Goal: Task Accomplishment & Management: Use online tool/utility

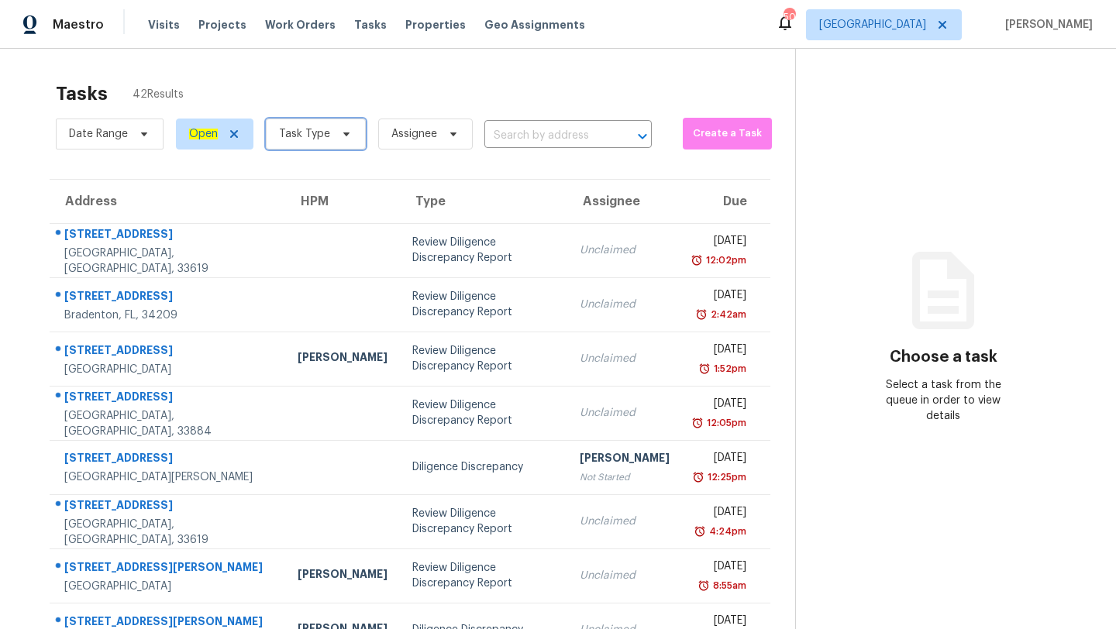
click at [326, 129] on span "Task Type" at bounding box center [304, 134] width 51 height 16
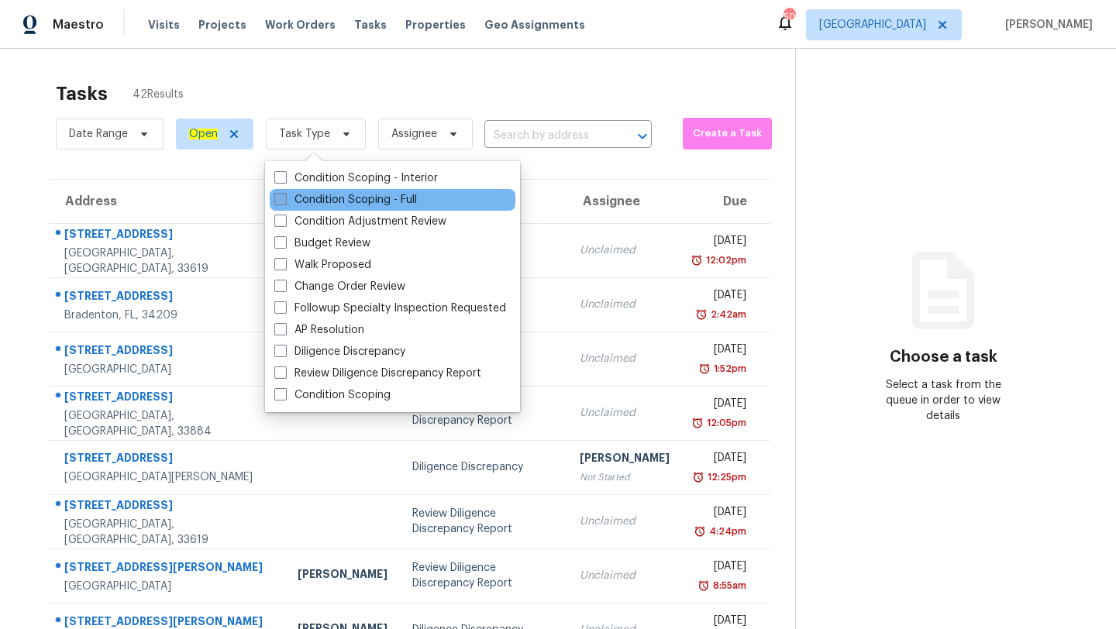
click at [322, 204] on label "Condition Scoping - Full" at bounding box center [345, 200] width 143 height 16
click at [284, 202] on input "Condition Scoping - Full" at bounding box center [279, 197] width 10 height 10
checkbox input "true"
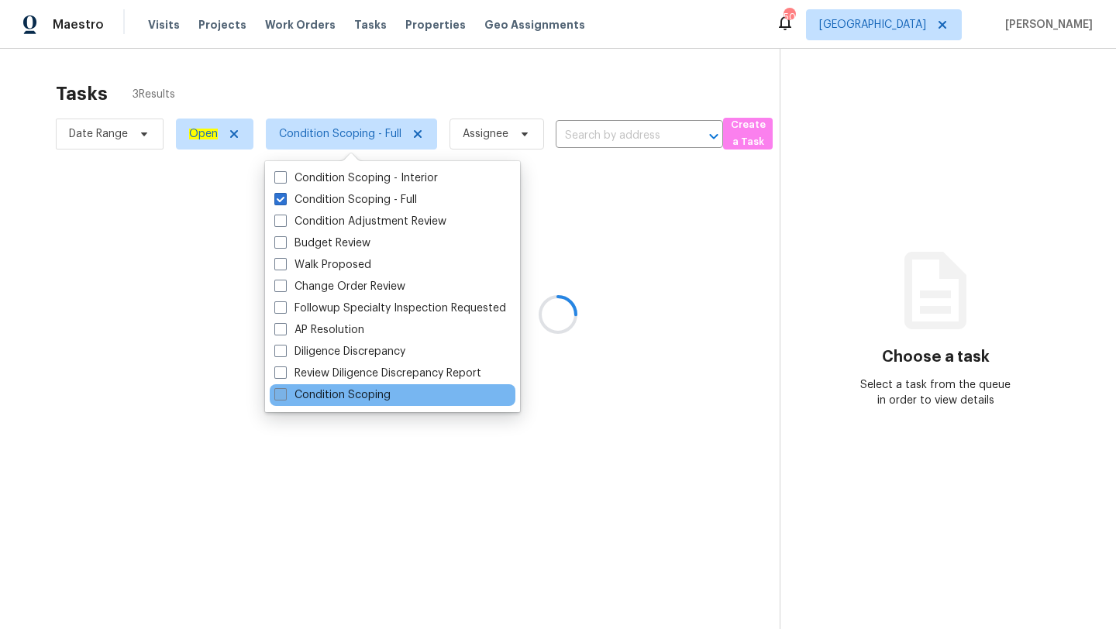
click at [303, 392] on label "Condition Scoping" at bounding box center [332, 396] width 116 height 16
click at [284, 392] on input "Condition Scoping" at bounding box center [279, 393] width 10 height 10
checkbox input "true"
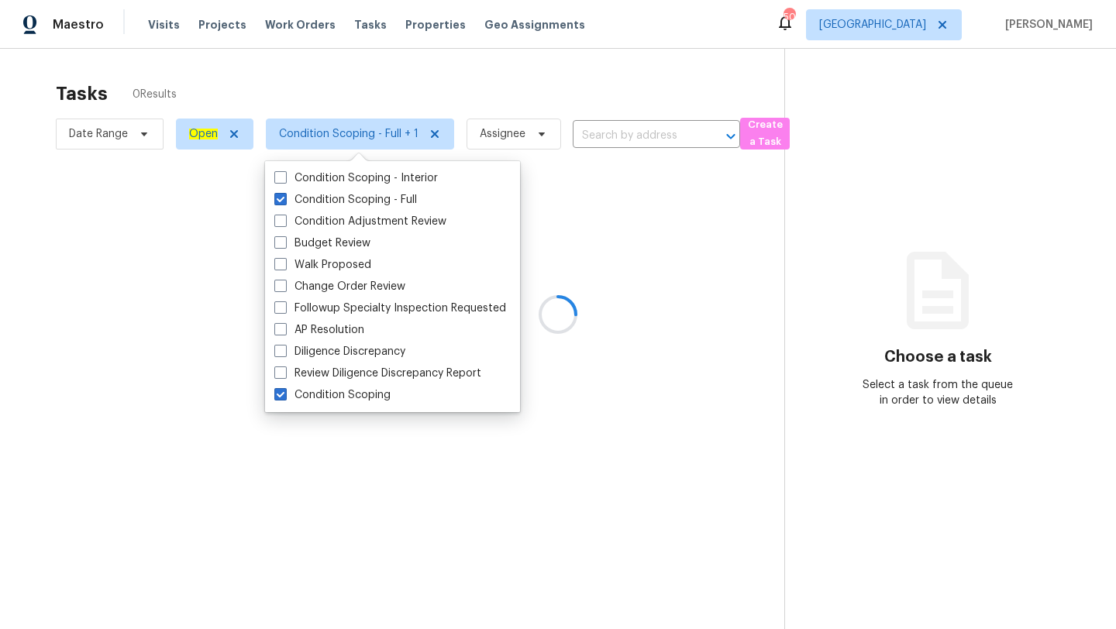
click at [379, 80] on div at bounding box center [558, 314] width 1116 height 629
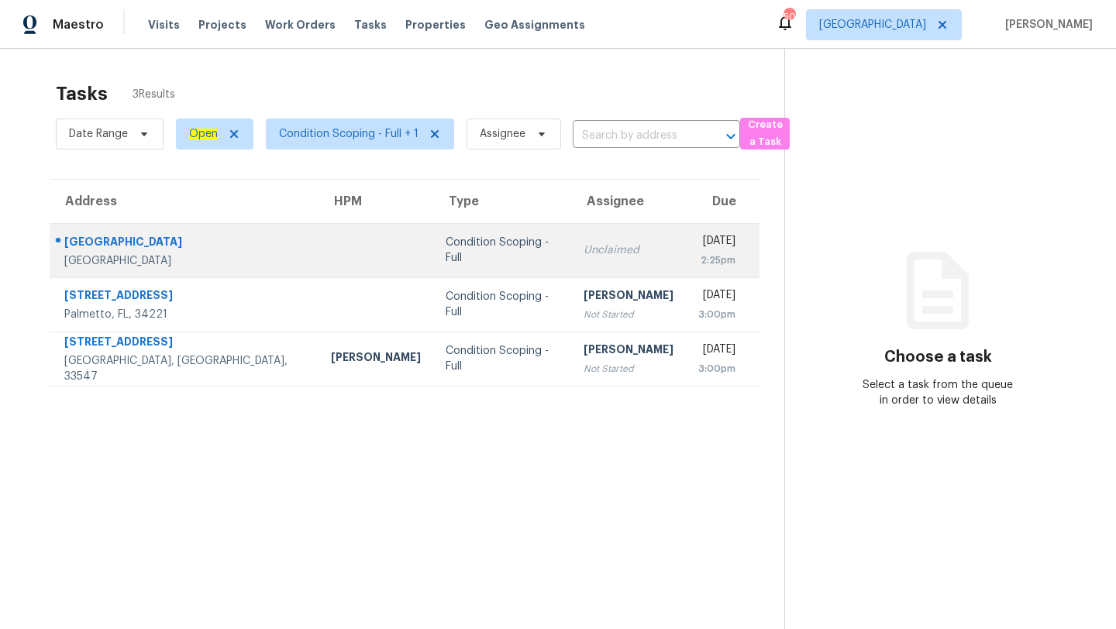
click at [571, 250] on td "Unclaimed" at bounding box center [628, 250] width 115 height 54
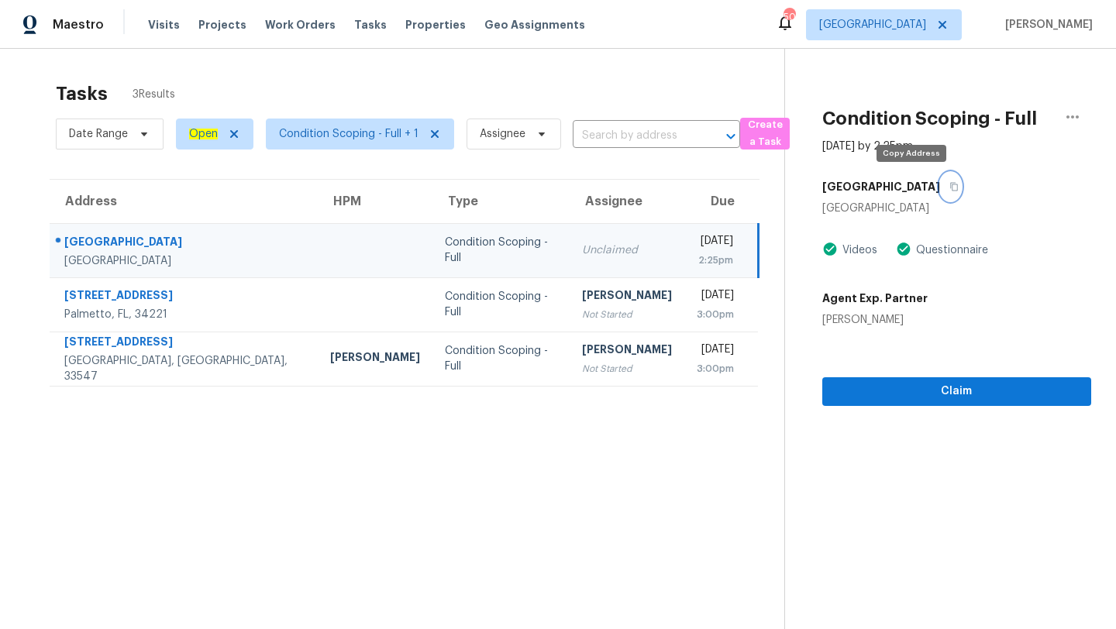
click at [940, 188] on button "button" at bounding box center [950, 187] width 21 height 28
click at [908, 30] on span "[GEOGRAPHIC_DATA]" at bounding box center [872, 25] width 107 height 16
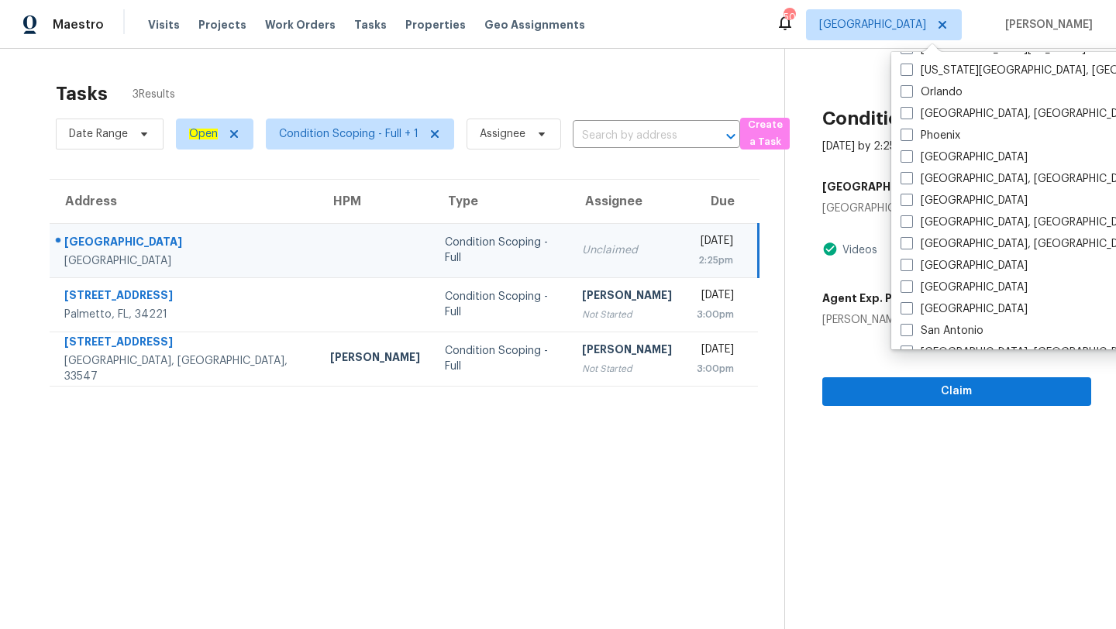
scroll to position [836, 0]
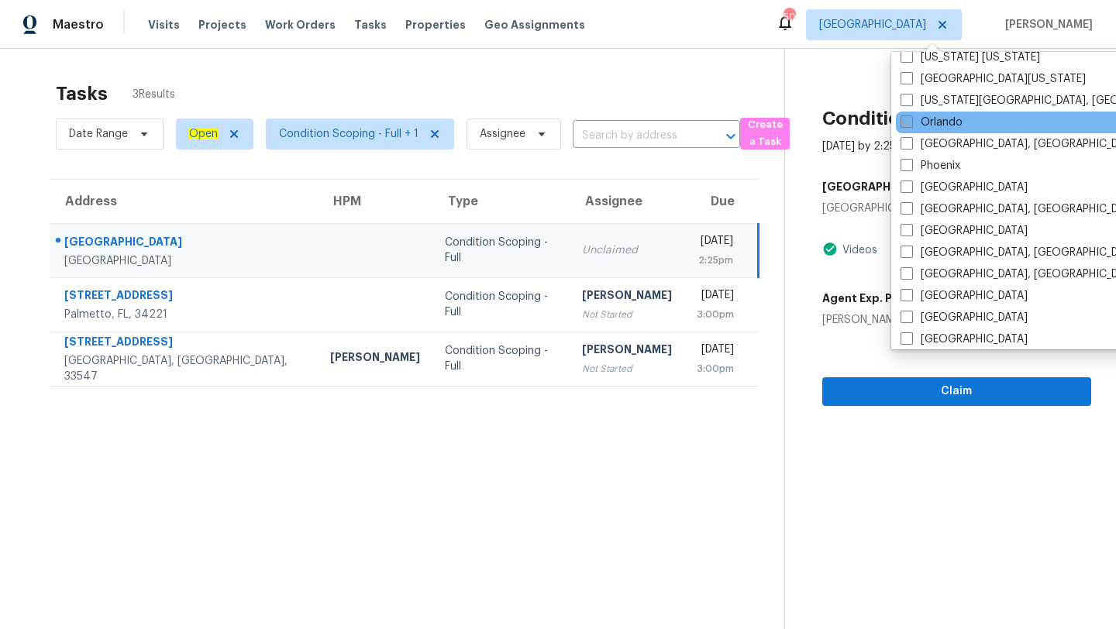
click at [908, 122] on span at bounding box center [907, 121] width 12 height 12
click at [908, 122] on input "Orlando" at bounding box center [906, 120] width 10 height 10
checkbox input "true"
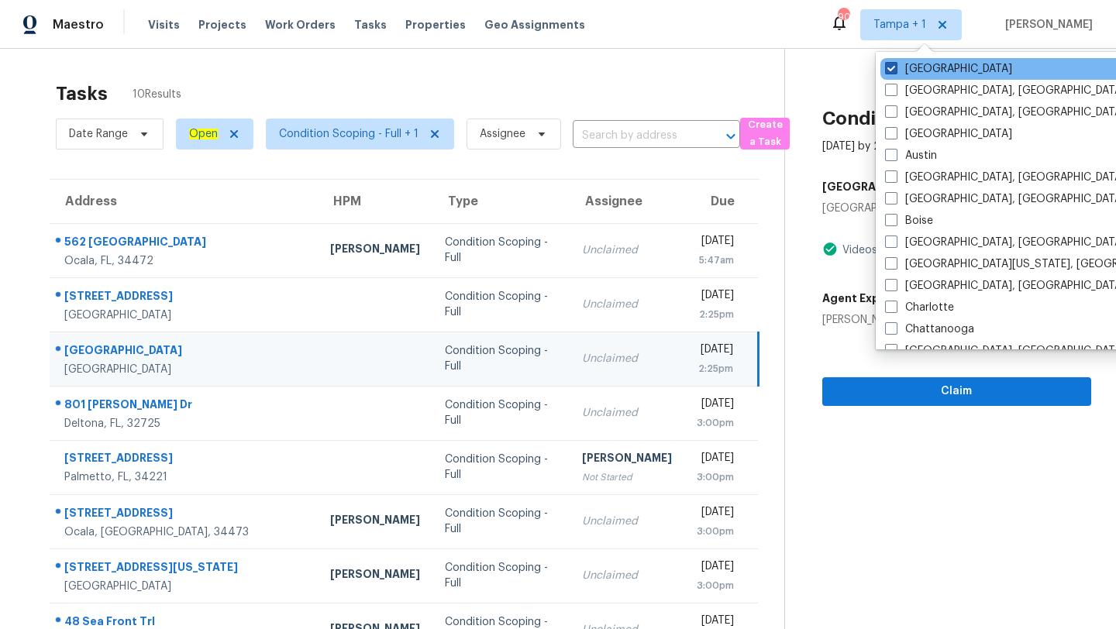
click at [890, 64] on span at bounding box center [891, 68] width 12 height 12
click at [890, 64] on input "[GEOGRAPHIC_DATA]" at bounding box center [890, 66] width 10 height 10
checkbox input "false"
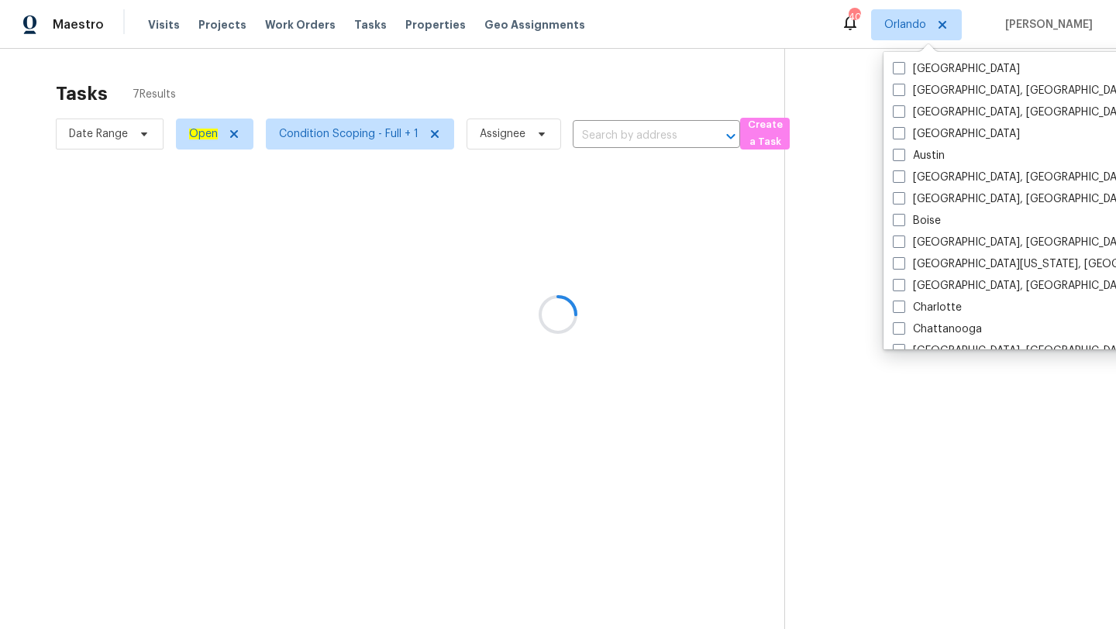
click at [601, 89] on div at bounding box center [558, 314] width 1116 height 629
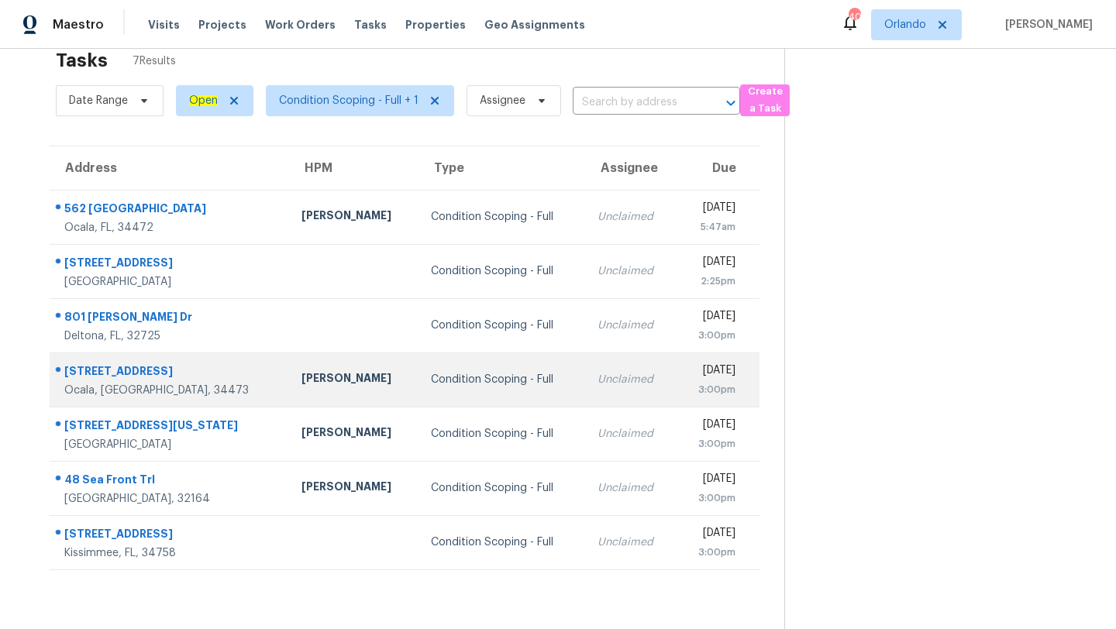
scroll to position [49, 0]
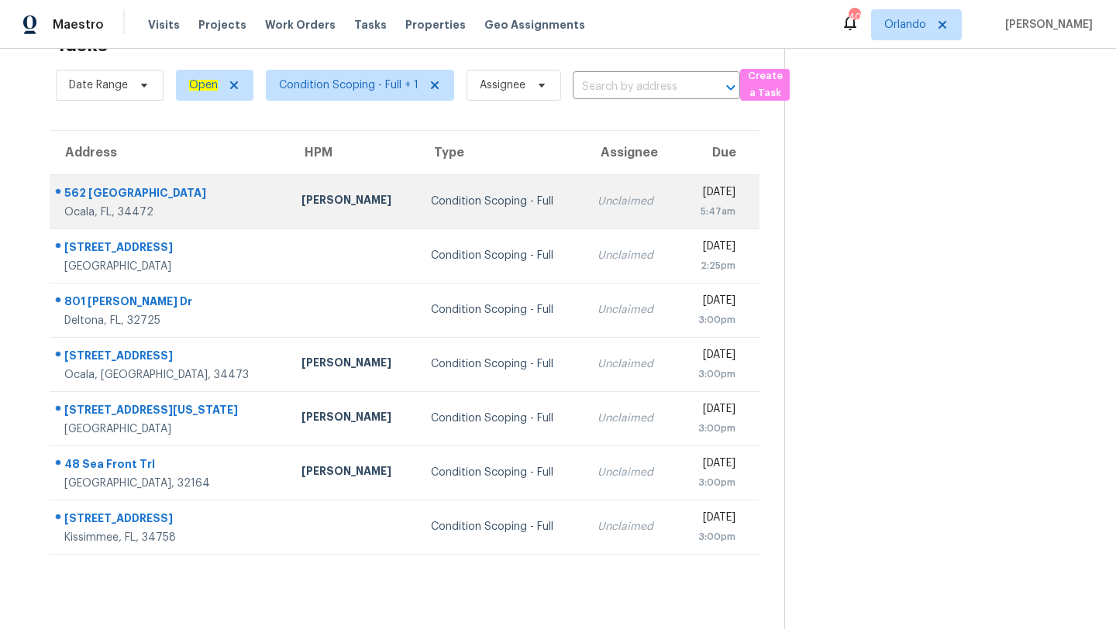
click at [431, 198] on div "Condition Scoping - Full" at bounding box center [502, 202] width 142 height 16
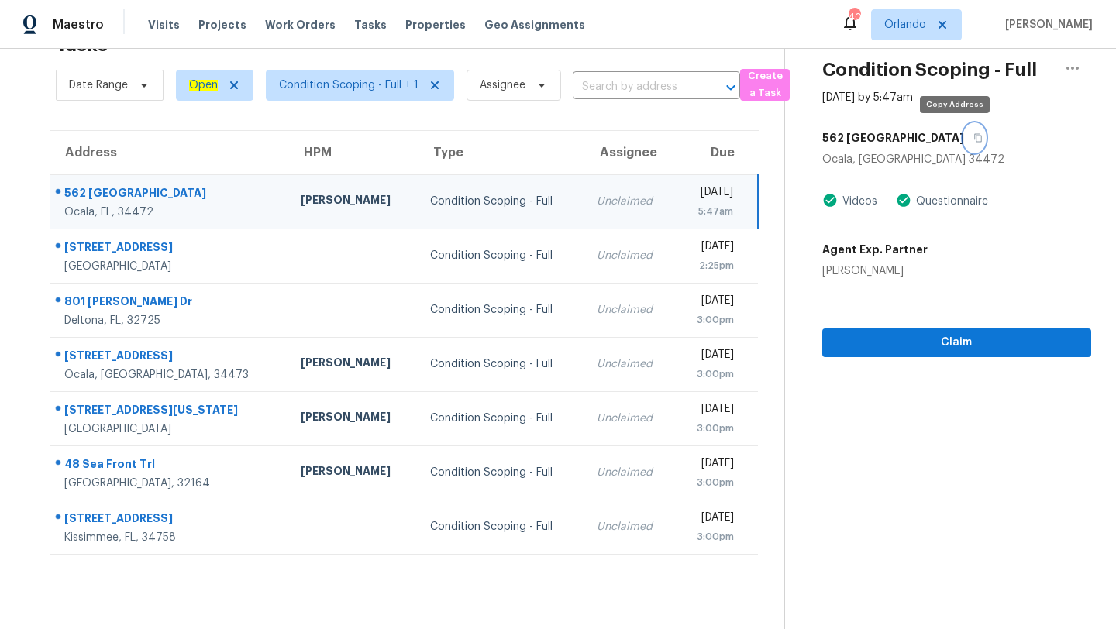
click at [973, 138] on icon "button" at bounding box center [977, 137] width 9 height 9
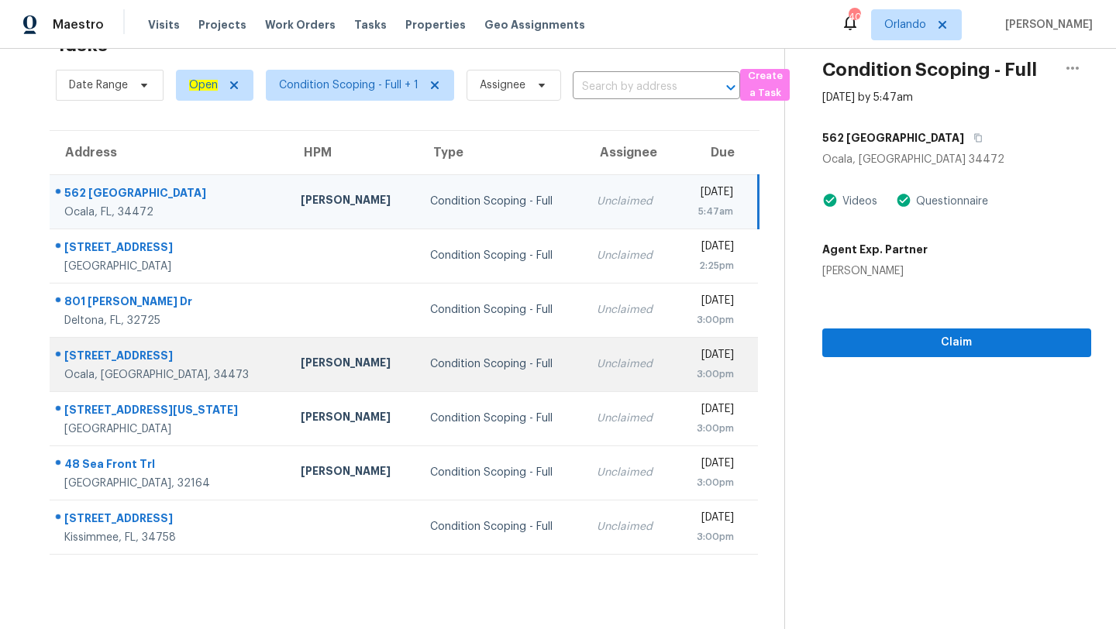
click at [675, 366] on td "[DATE] 3:00pm" at bounding box center [716, 364] width 83 height 54
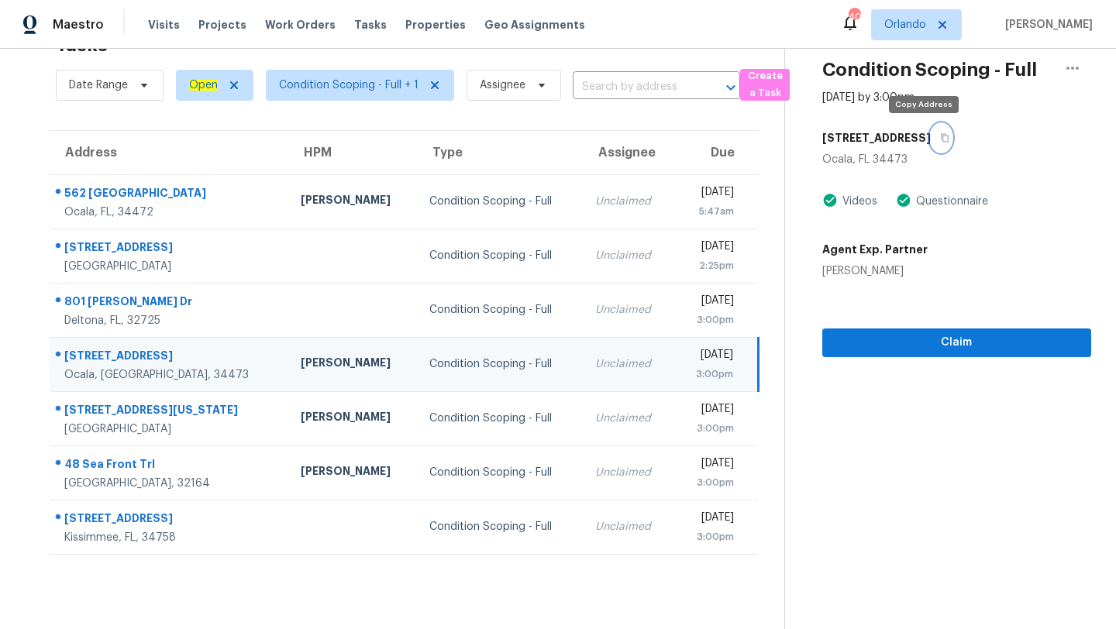
click at [931, 133] on button "button" at bounding box center [941, 138] width 21 height 28
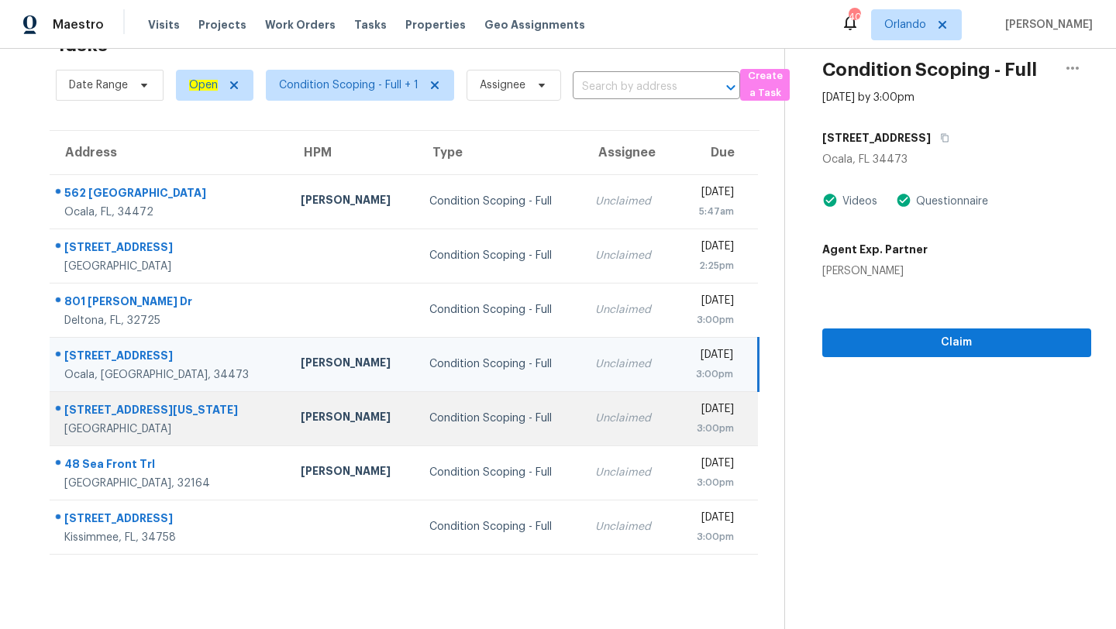
click at [598, 429] on td "Unclaimed" at bounding box center [628, 418] width 91 height 54
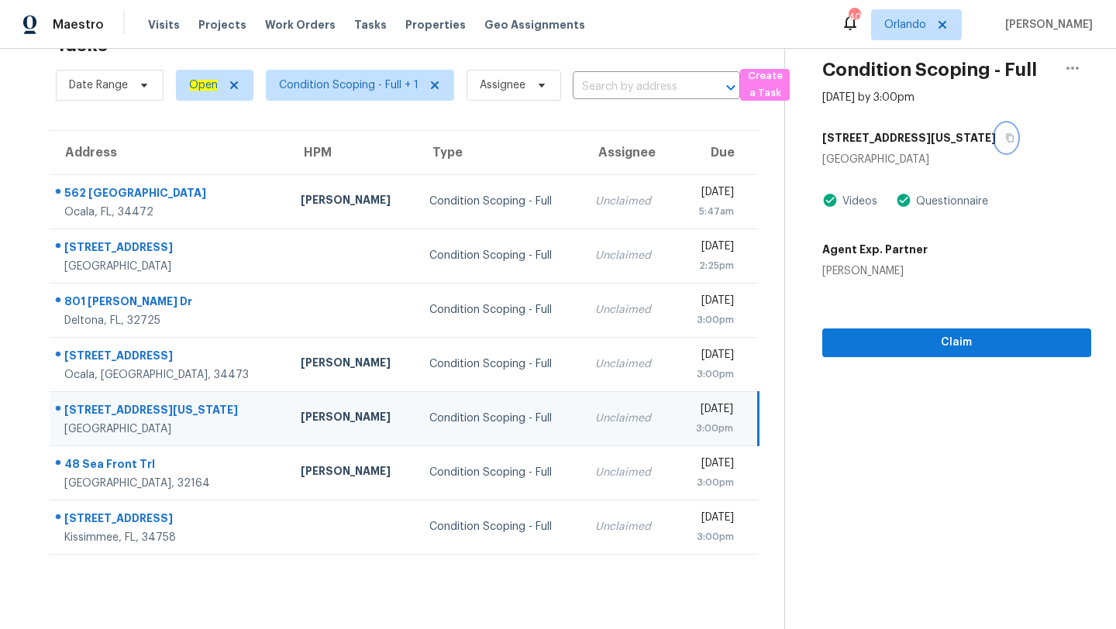
click at [996, 137] on button "button" at bounding box center [1006, 138] width 21 height 28
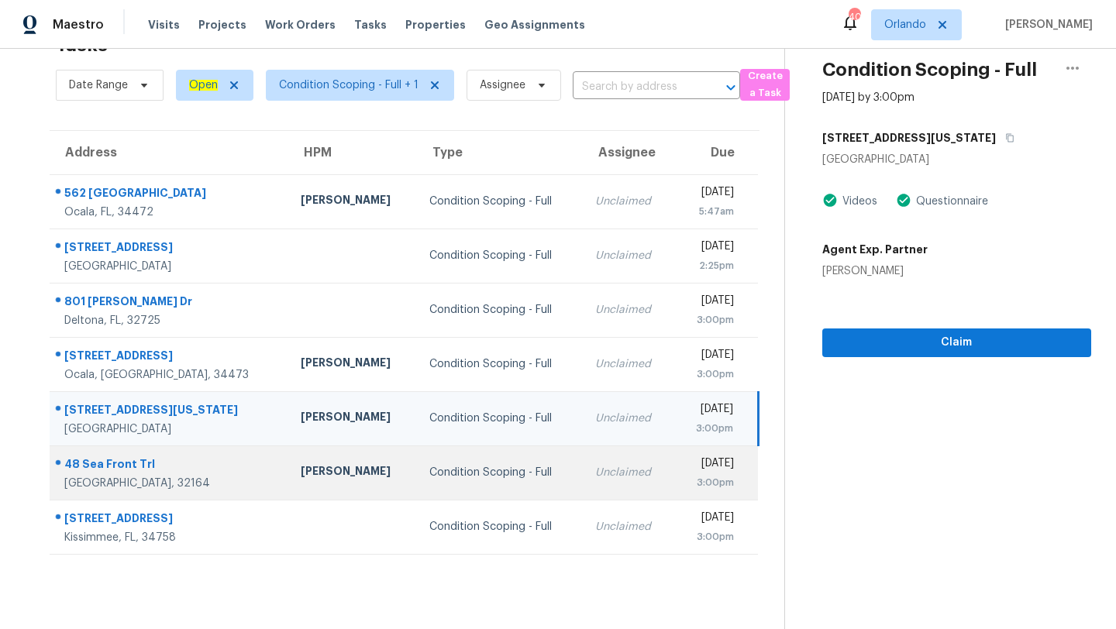
click at [490, 458] on td "Condition Scoping - Full" at bounding box center [500, 473] width 166 height 54
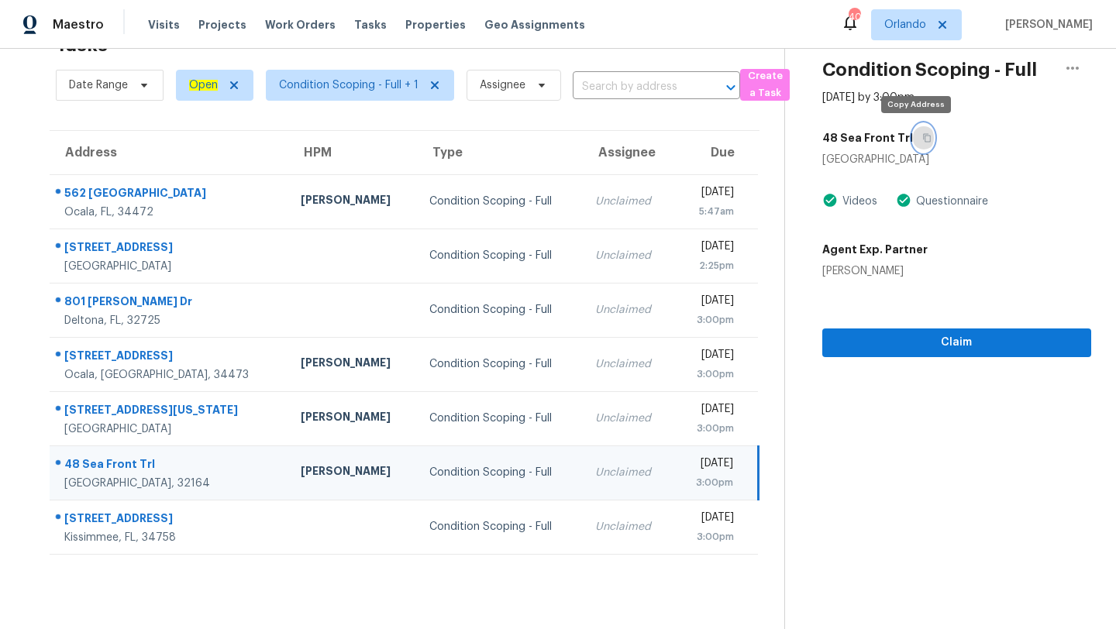
click at [922, 139] on icon "button" at bounding box center [926, 137] width 9 height 9
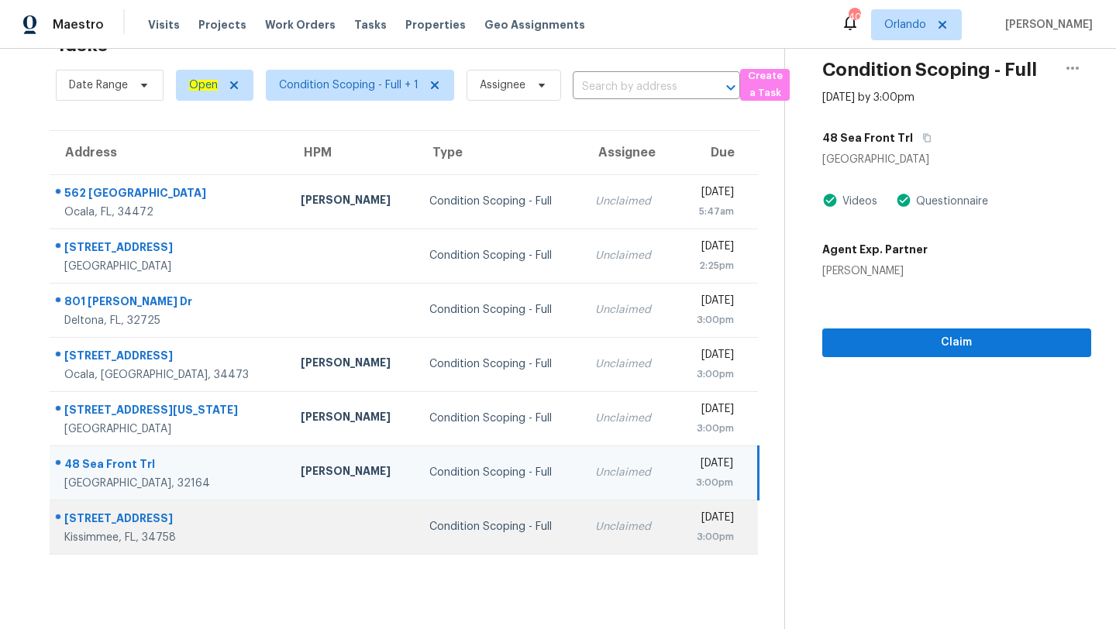
click at [417, 500] on td "Condition Scoping - Full" at bounding box center [500, 527] width 166 height 54
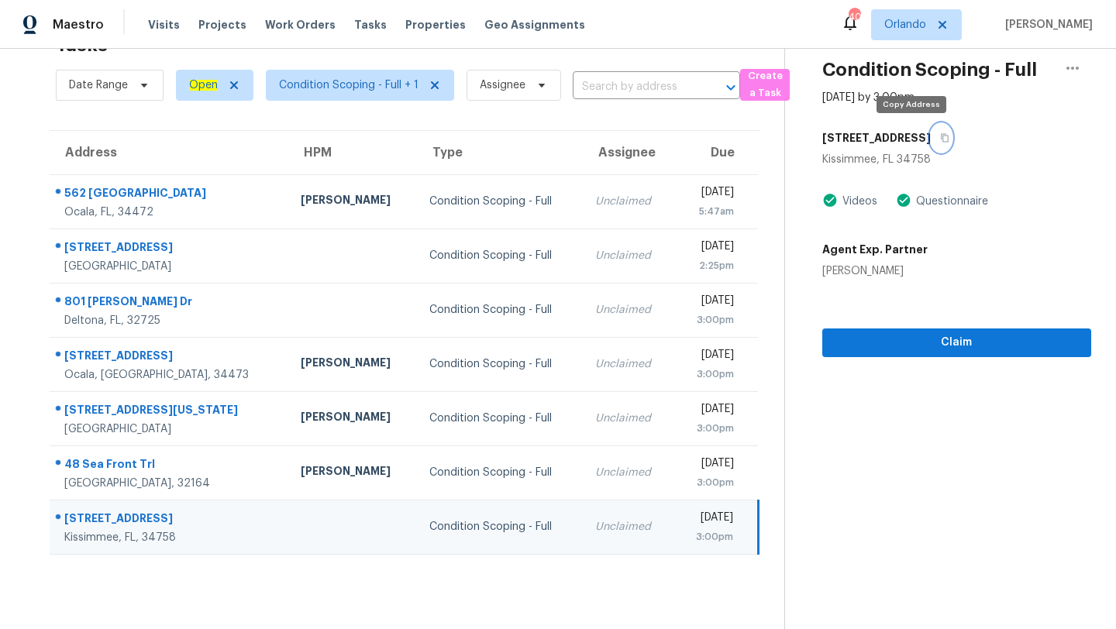
click at [941, 139] on icon "button" at bounding box center [945, 138] width 8 height 9
click at [918, 33] on span "Orlando" at bounding box center [916, 24] width 91 height 31
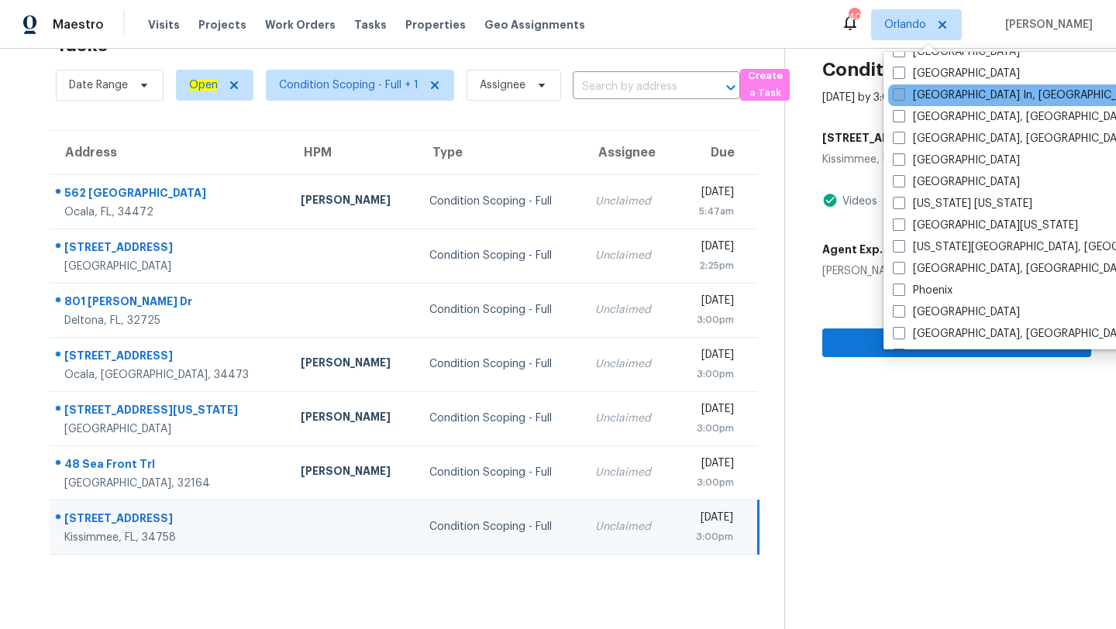
scroll to position [618, 0]
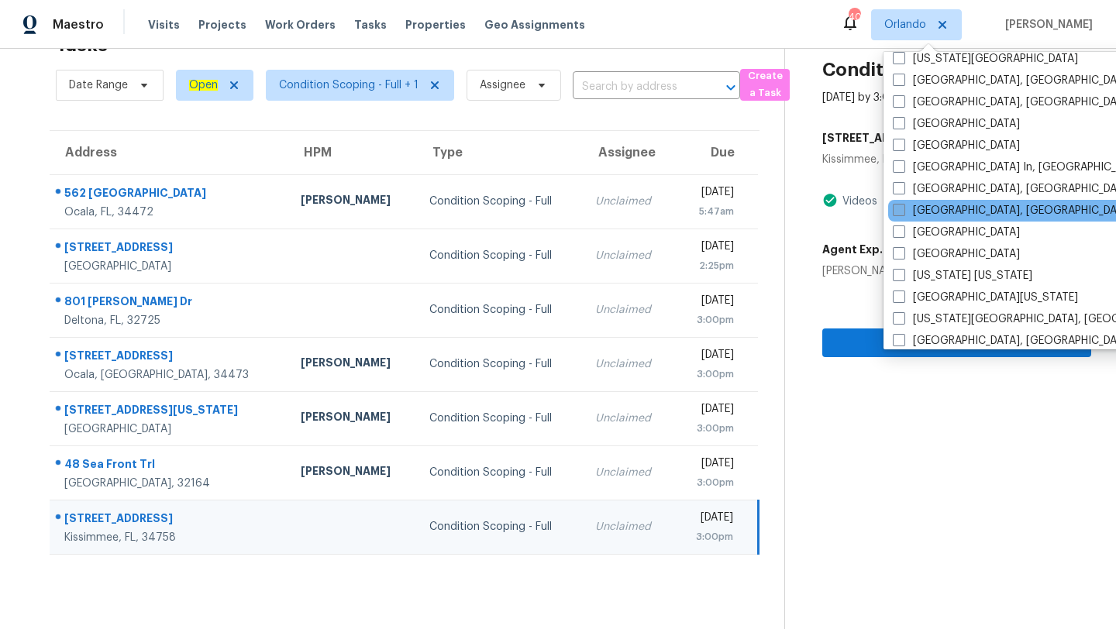
click at [899, 213] on span at bounding box center [899, 210] width 12 height 12
click at [899, 213] on input "[GEOGRAPHIC_DATA], [GEOGRAPHIC_DATA]" at bounding box center [898, 208] width 10 height 10
checkbox input "true"
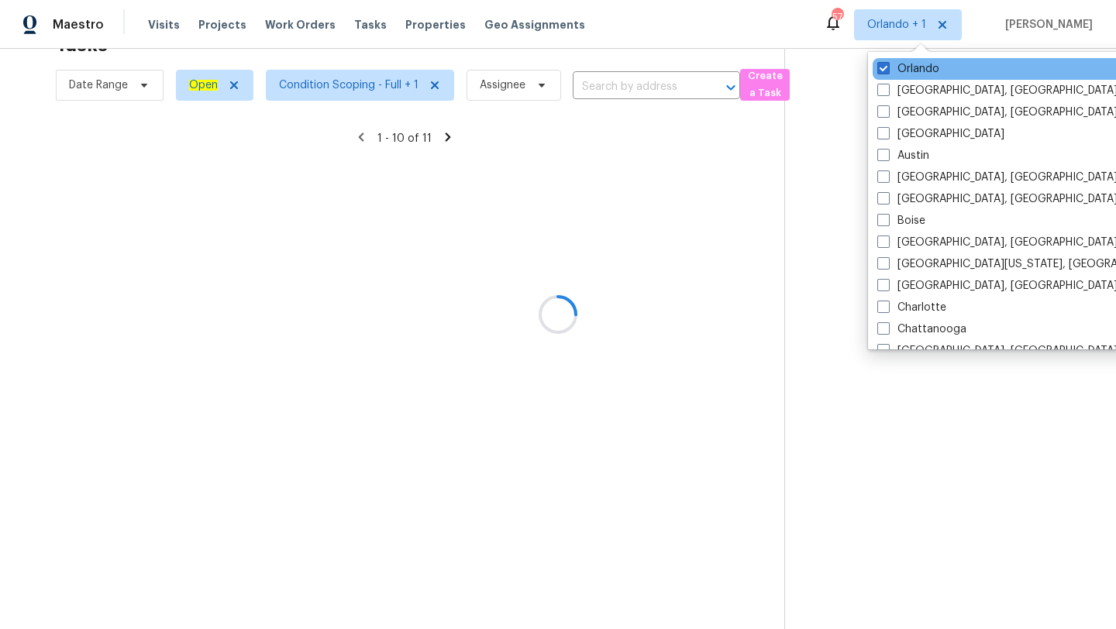
click at [884, 60] on div "Orlando" at bounding box center [1029, 69] width 312 height 22
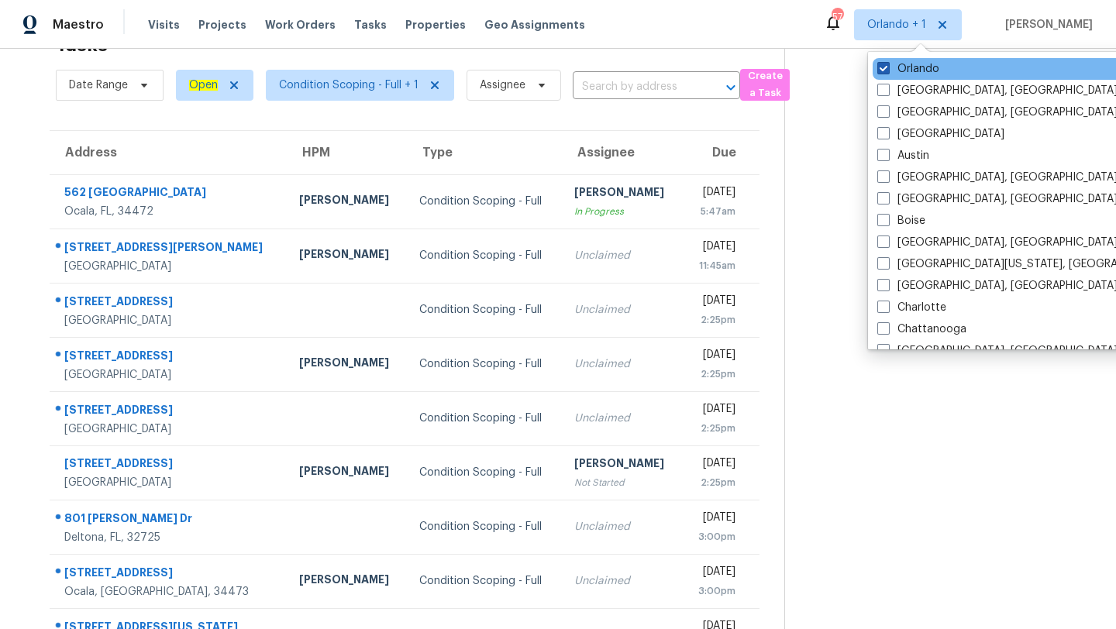
click at [882, 72] on span at bounding box center [883, 68] width 12 height 12
click at [882, 71] on input "Orlando" at bounding box center [882, 66] width 10 height 10
checkbox input "false"
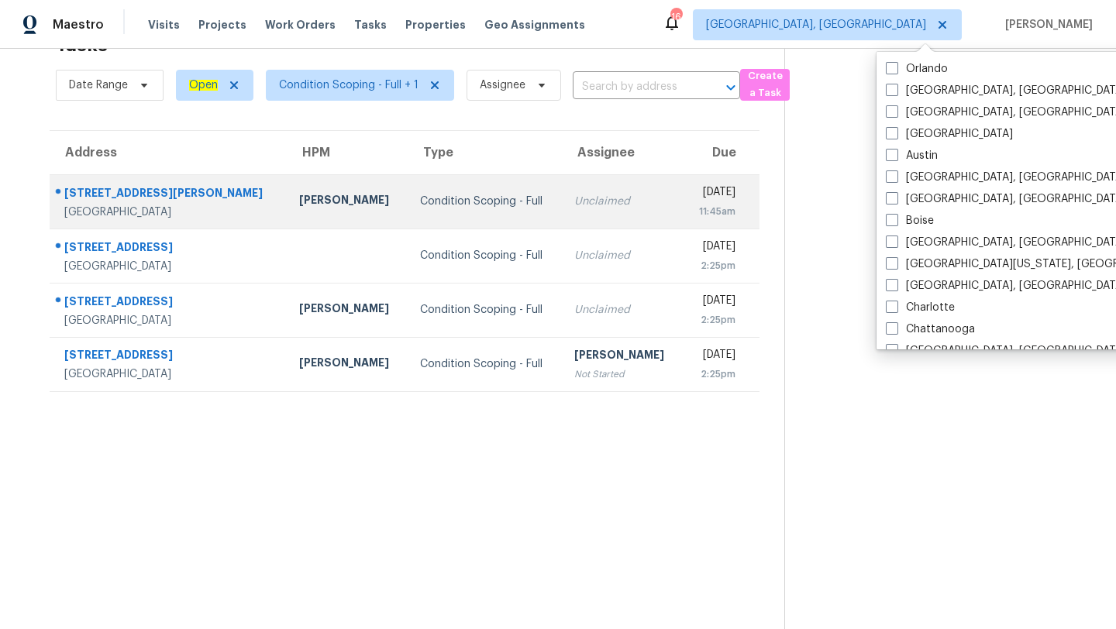
click at [436, 211] on td "Condition Scoping - Full" at bounding box center [485, 201] width 155 height 54
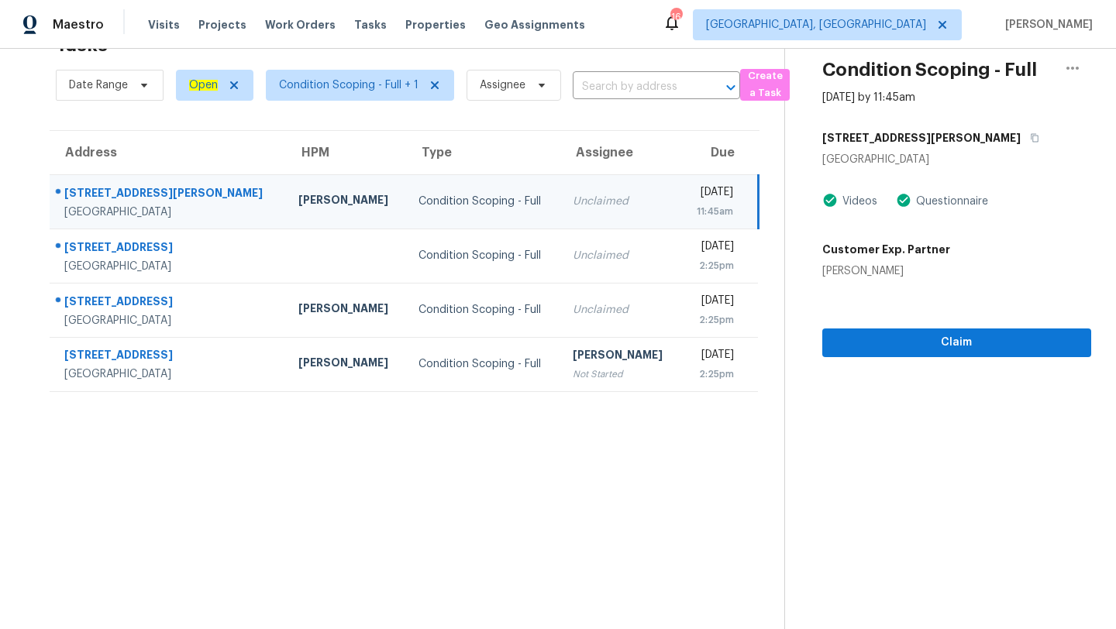
click at [922, 140] on div "[STREET_ADDRESS][PERSON_NAME]" at bounding box center [956, 138] width 269 height 28
click at [1031, 139] on icon "button" at bounding box center [1035, 138] width 8 height 9
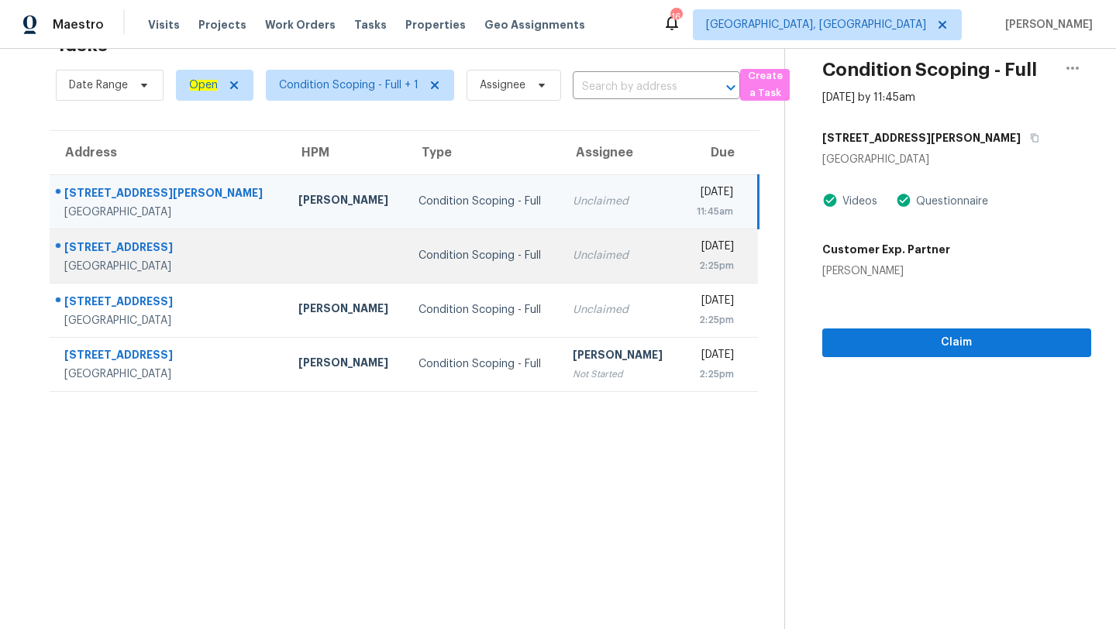
click at [464, 254] on div "Condition Scoping - Full" at bounding box center [483, 256] width 129 height 16
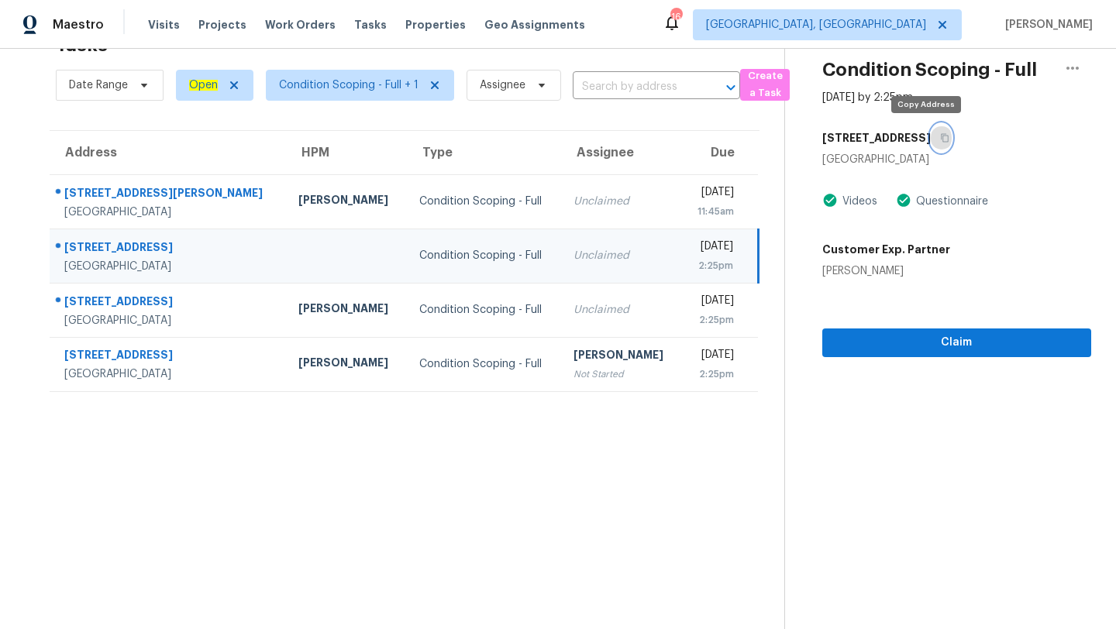
click at [940, 137] on icon "button" at bounding box center [944, 137] width 9 height 9
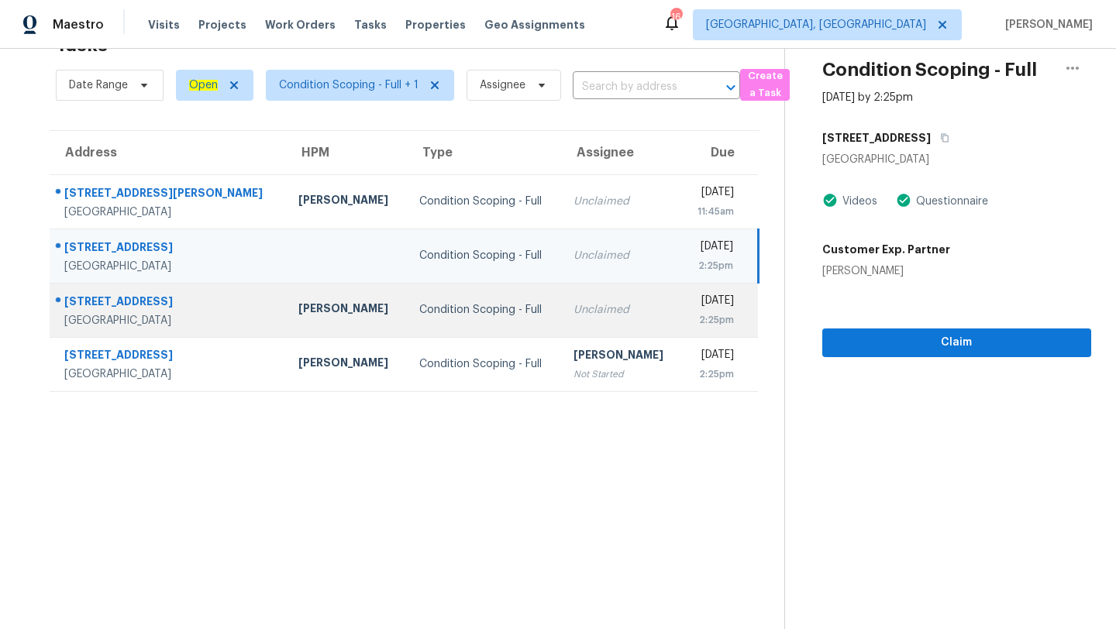
click at [494, 301] on td "Condition Scoping - Full" at bounding box center [484, 310] width 154 height 54
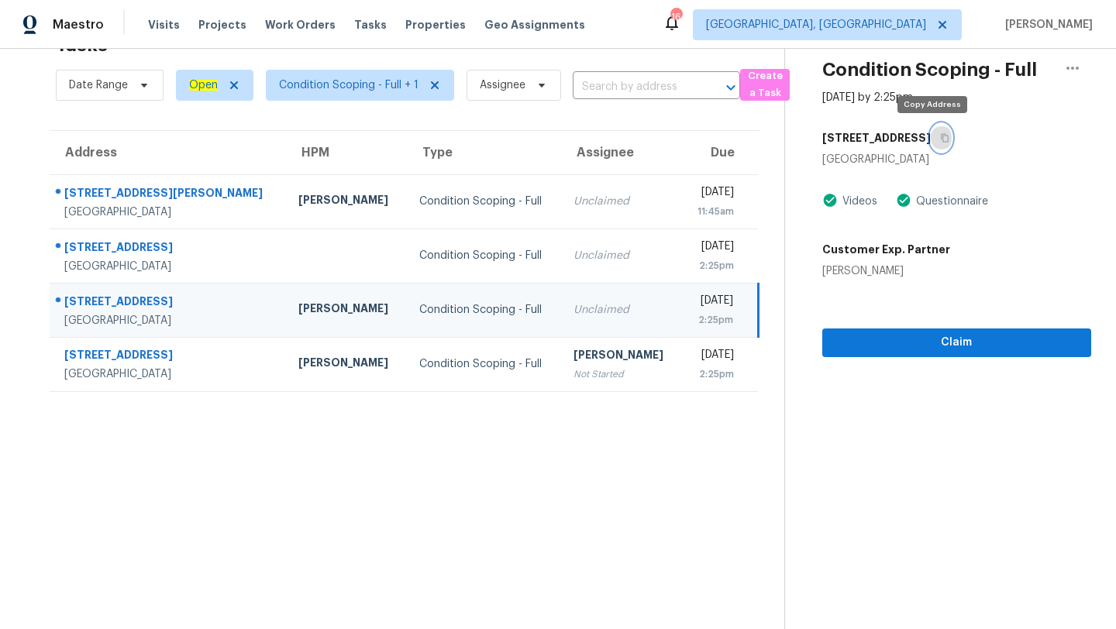
click at [934, 132] on button "button" at bounding box center [941, 138] width 21 height 28
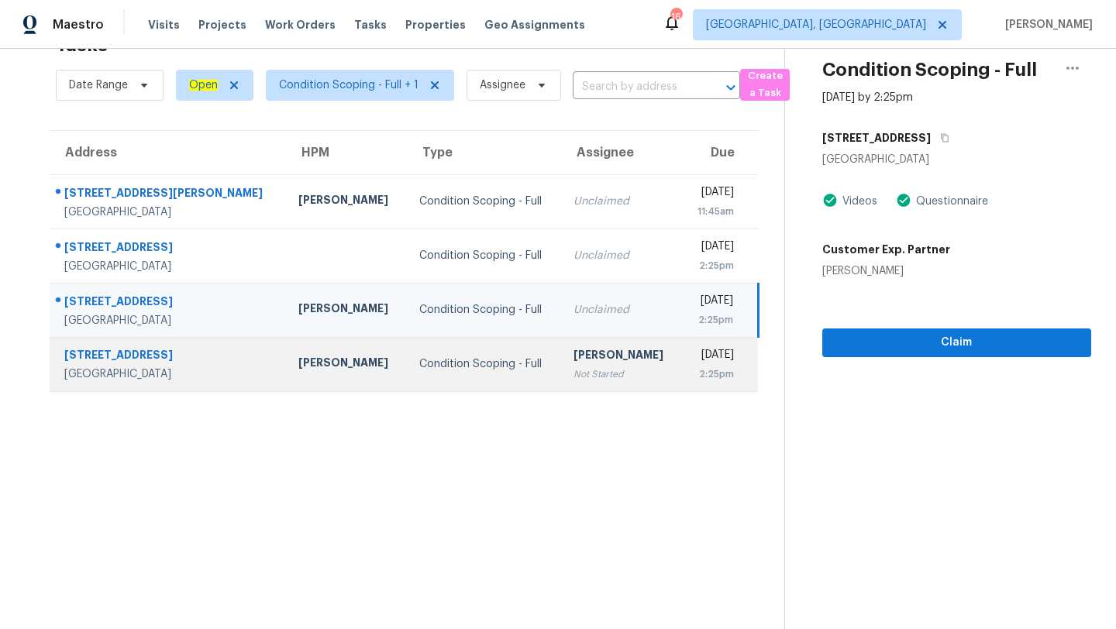
click at [419, 363] on div "Condition Scoping - Full" at bounding box center [483, 365] width 129 height 16
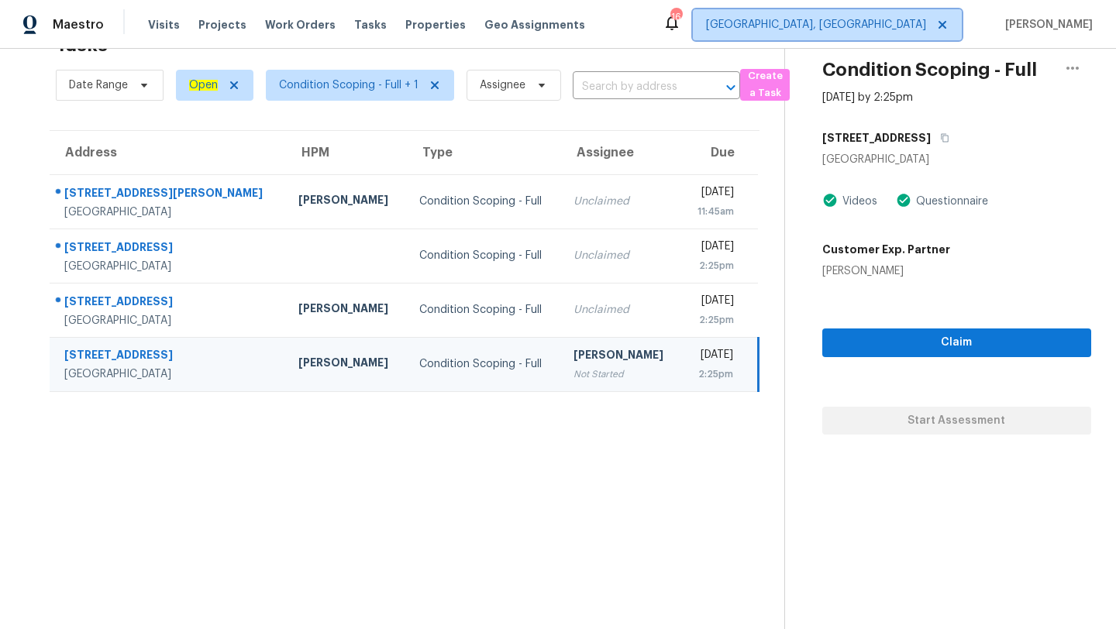
click at [905, 27] on span "[GEOGRAPHIC_DATA], [GEOGRAPHIC_DATA]" at bounding box center [816, 25] width 220 height 16
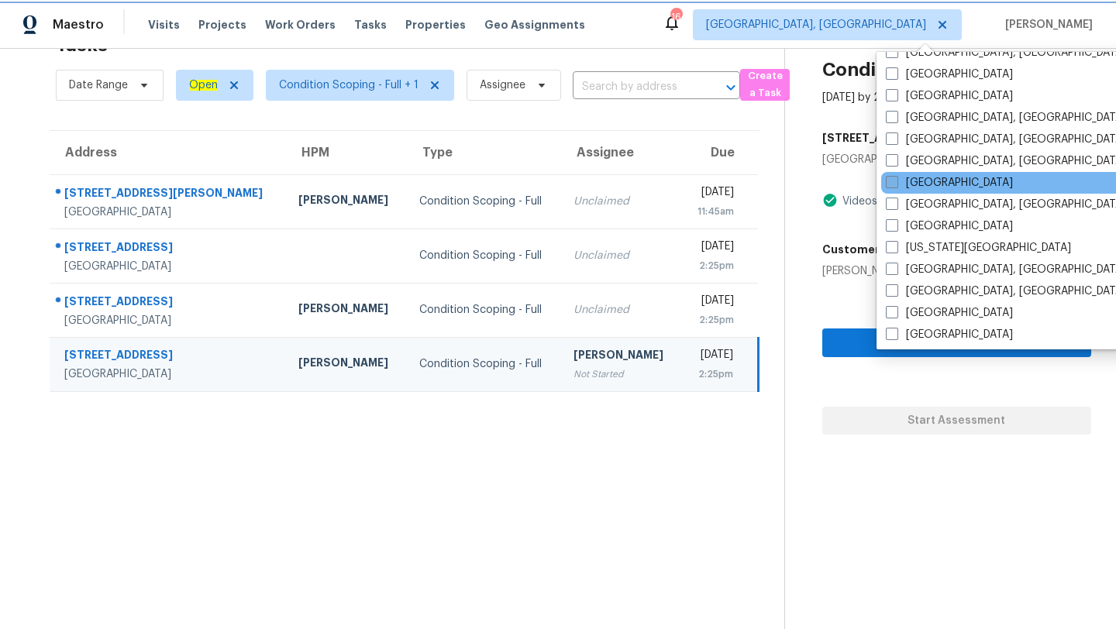
scroll to position [423, 0]
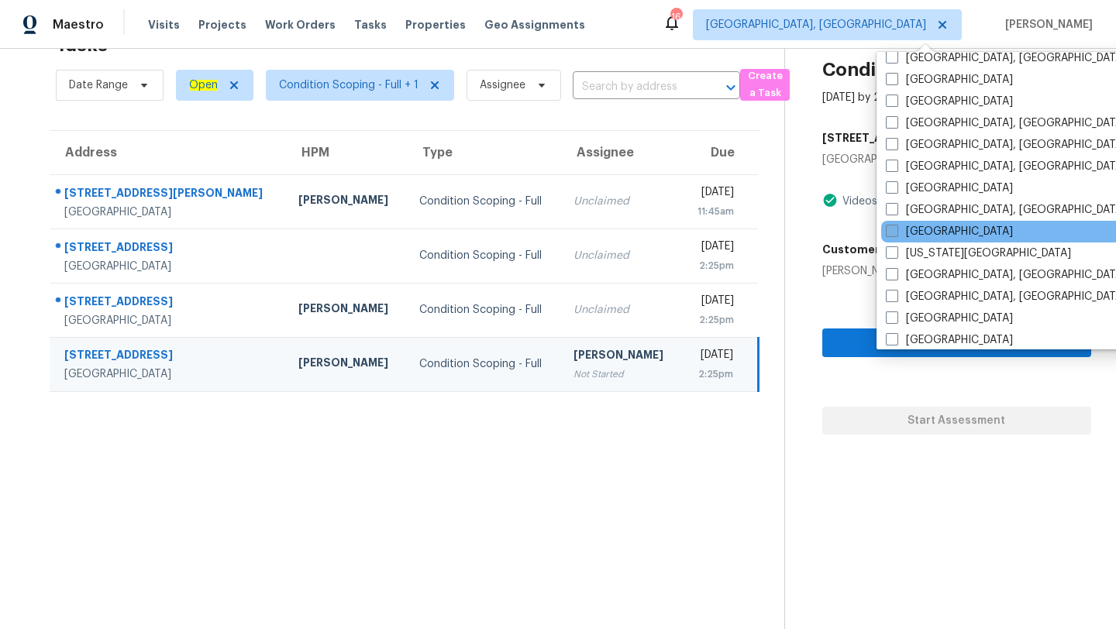
click at [891, 227] on span at bounding box center [892, 231] width 12 height 12
click at [891, 227] on input "[GEOGRAPHIC_DATA]" at bounding box center [891, 229] width 10 height 10
checkbox input "true"
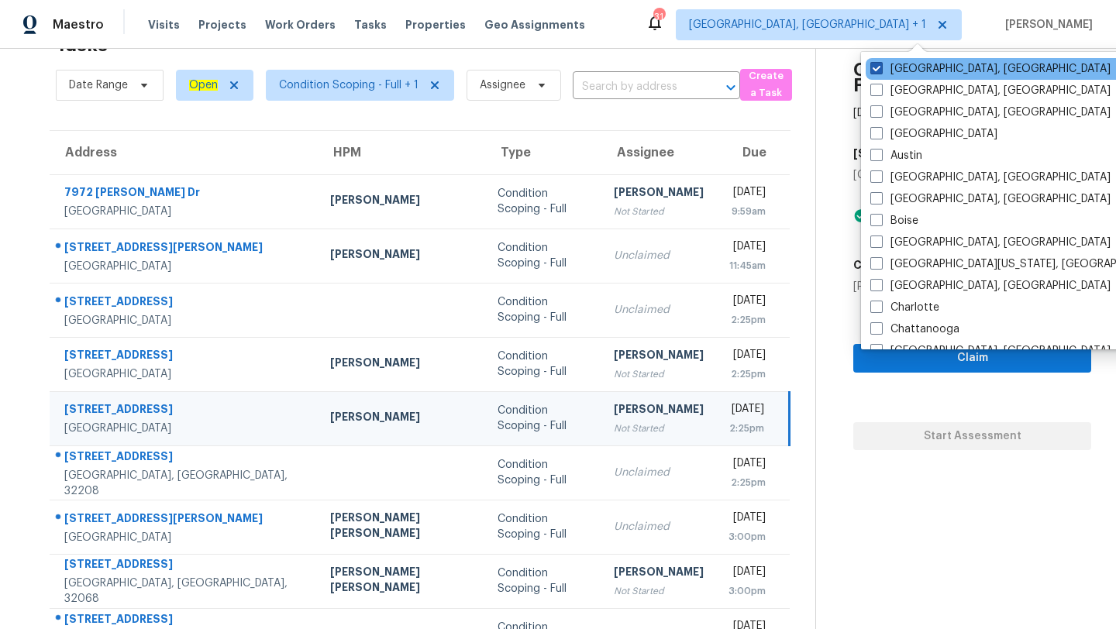
click at [879, 67] on span at bounding box center [876, 68] width 12 height 12
click at [879, 67] on input "[GEOGRAPHIC_DATA], [GEOGRAPHIC_DATA]" at bounding box center [875, 66] width 10 height 10
checkbox input "false"
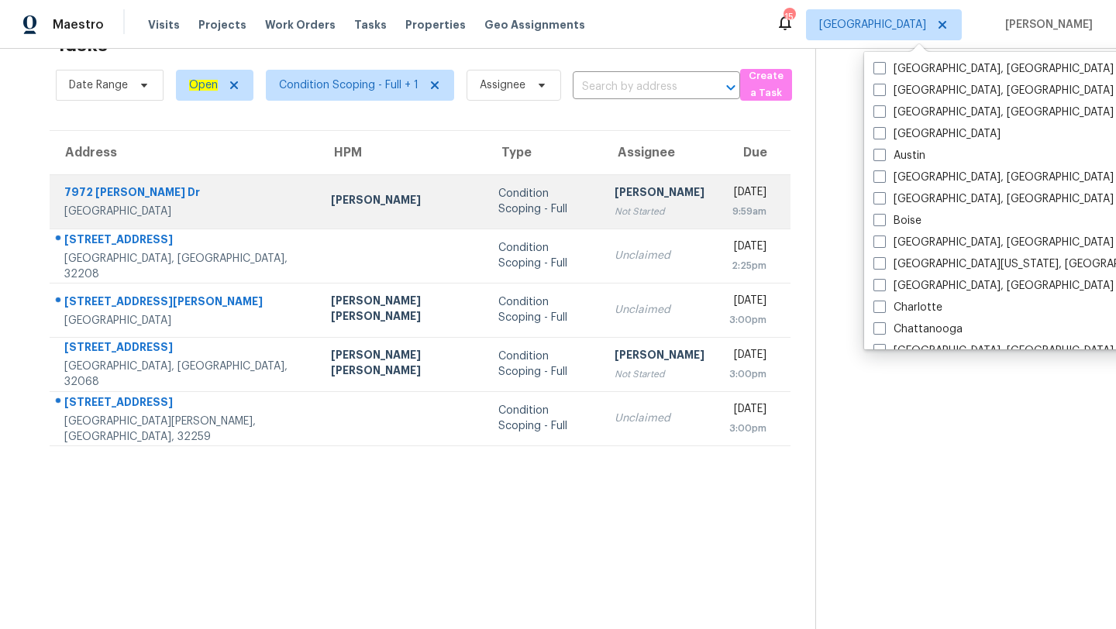
click at [615, 202] on div "[PERSON_NAME]" at bounding box center [660, 193] width 90 height 19
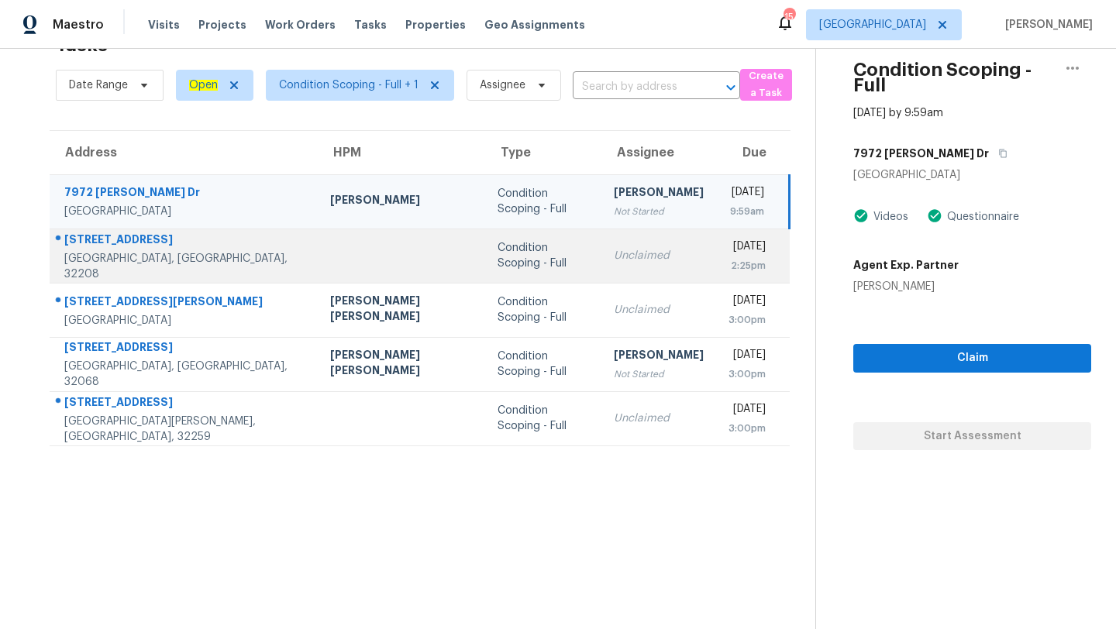
click at [614, 248] on div "Unclaimed" at bounding box center [659, 256] width 90 height 16
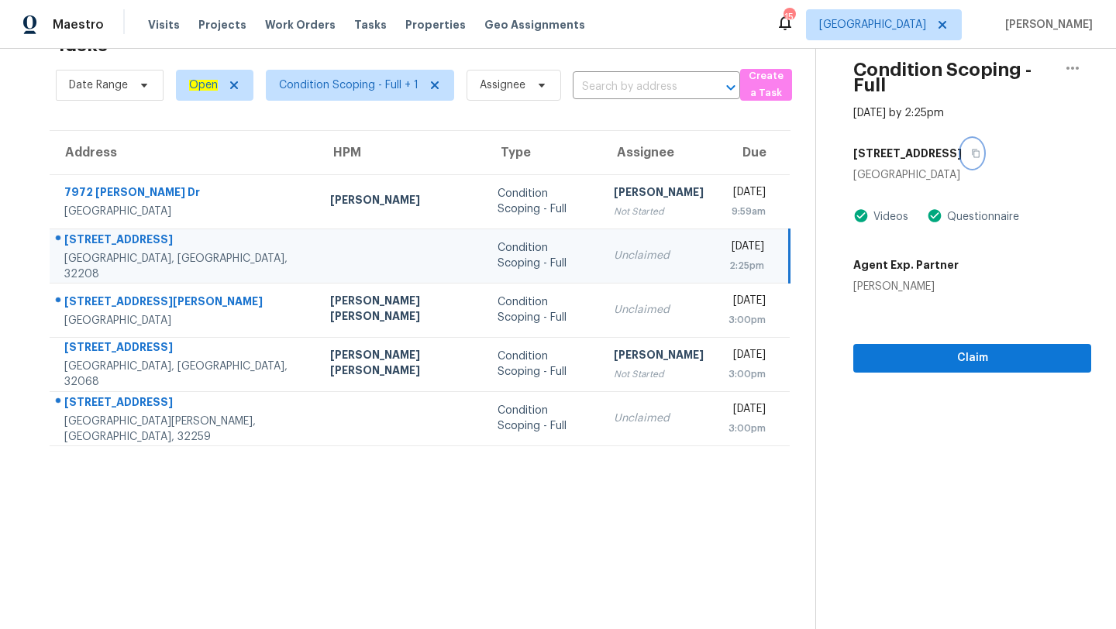
click at [971, 149] on icon "button" at bounding box center [975, 153] width 9 height 9
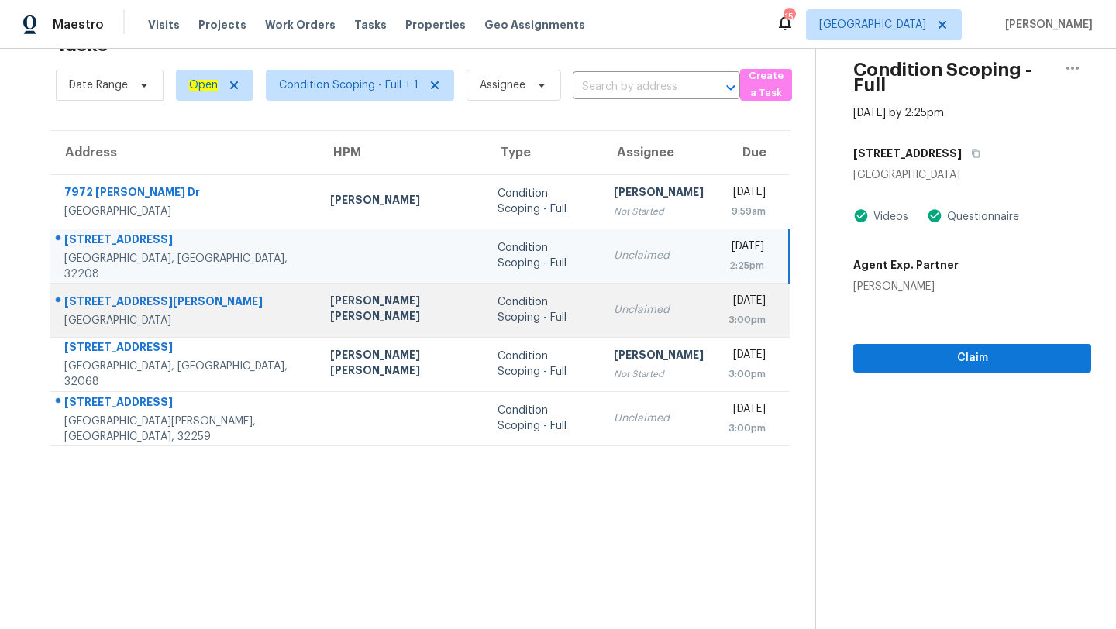
click at [498, 305] on div "Condition Scoping - Full" at bounding box center [543, 310] width 91 height 31
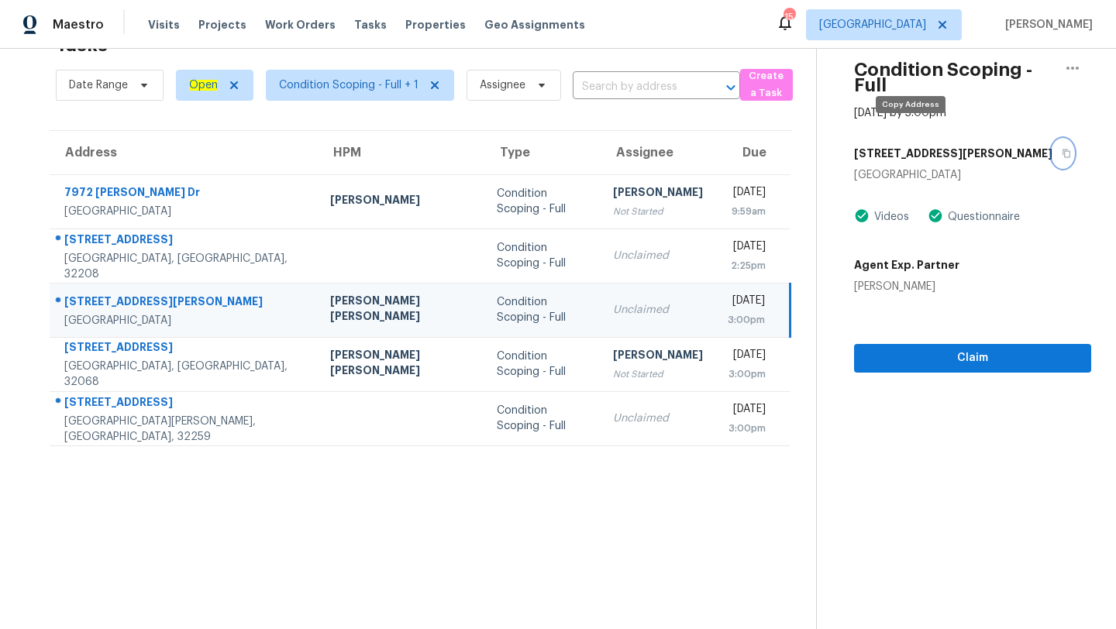
click at [1052, 142] on button "button" at bounding box center [1062, 154] width 21 height 28
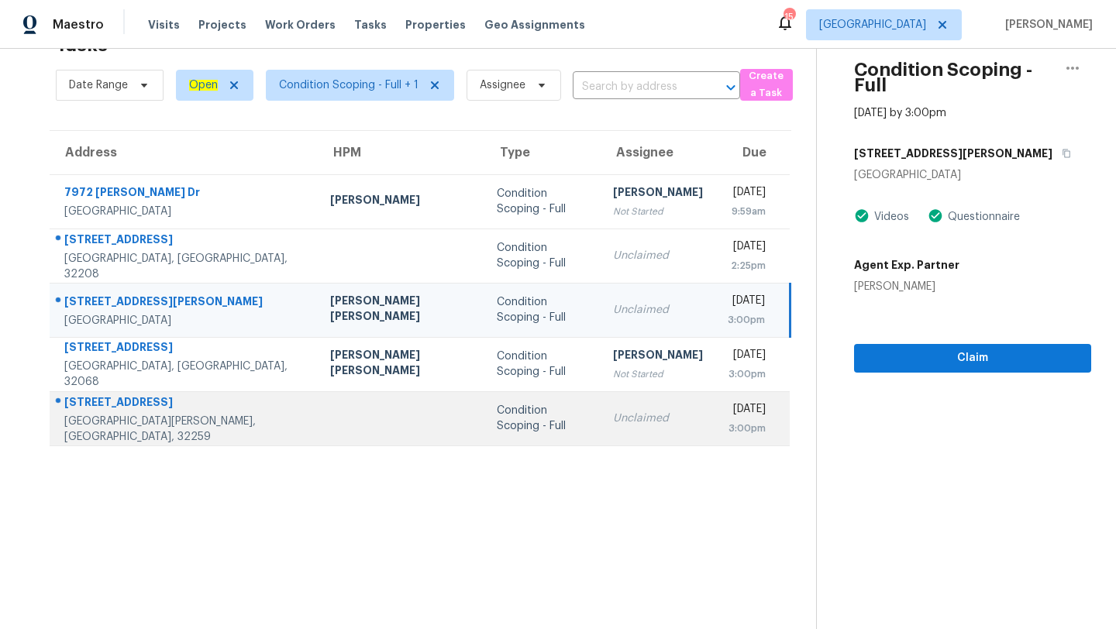
click at [318, 413] on td at bounding box center [401, 418] width 167 height 54
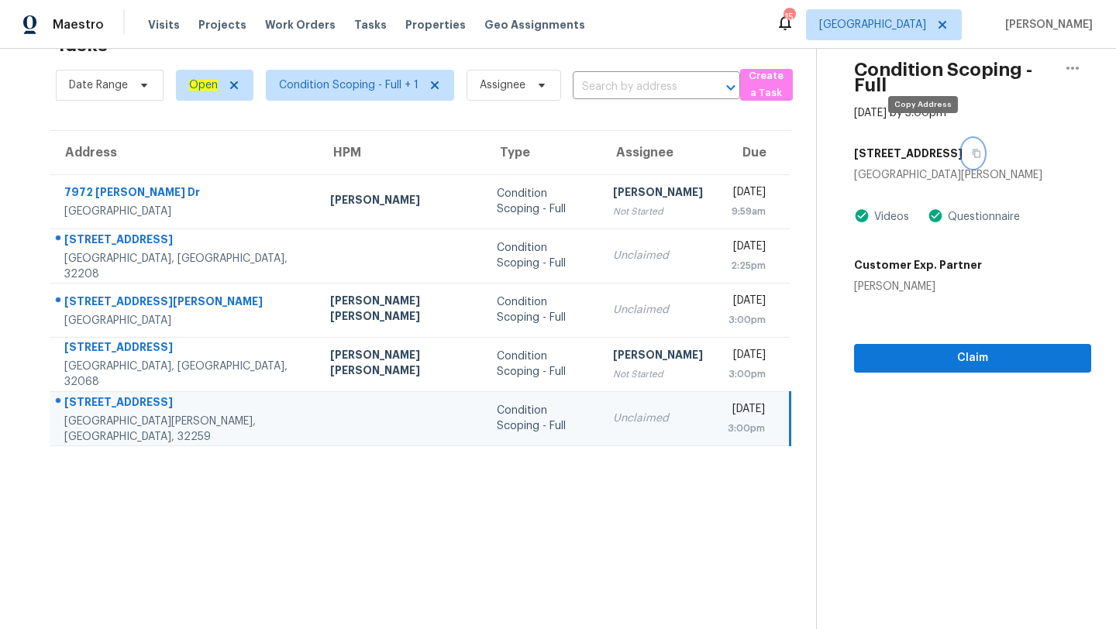
click at [963, 140] on button "button" at bounding box center [973, 154] width 21 height 28
